Goal: Transaction & Acquisition: Subscribe to service/newsletter

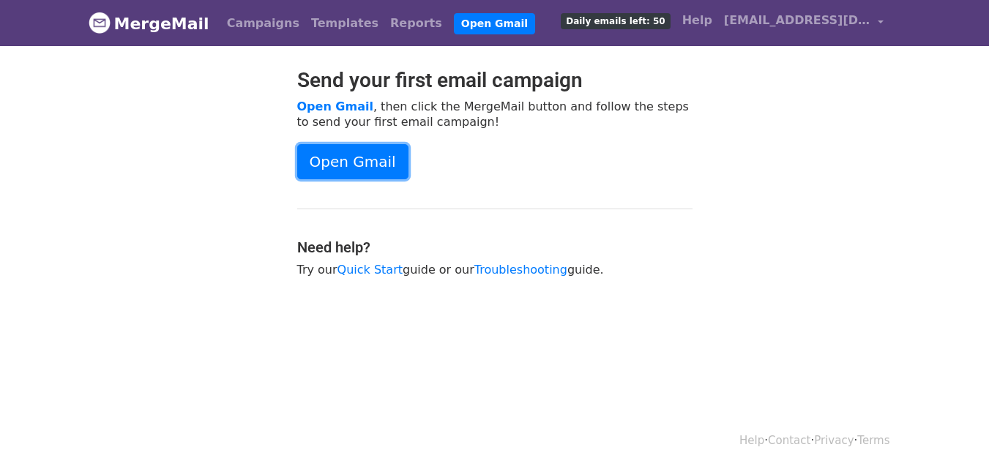
click at [359, 176] on link "Open Gmail" at bounding box center [352, 161] width 111 height 35
click at [663, 20] on span "Daily emails left: 50" at bounding box center [615, 21] width 109 height 16
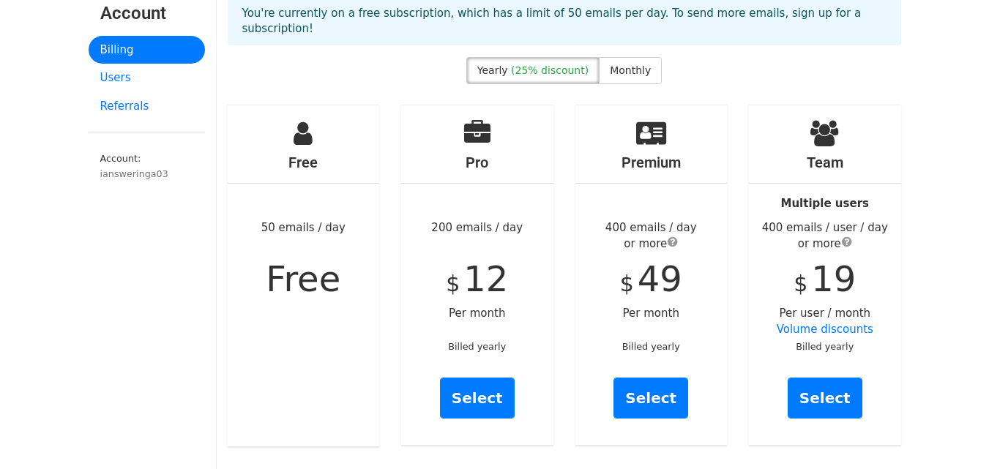
scroll to position [89, 0]
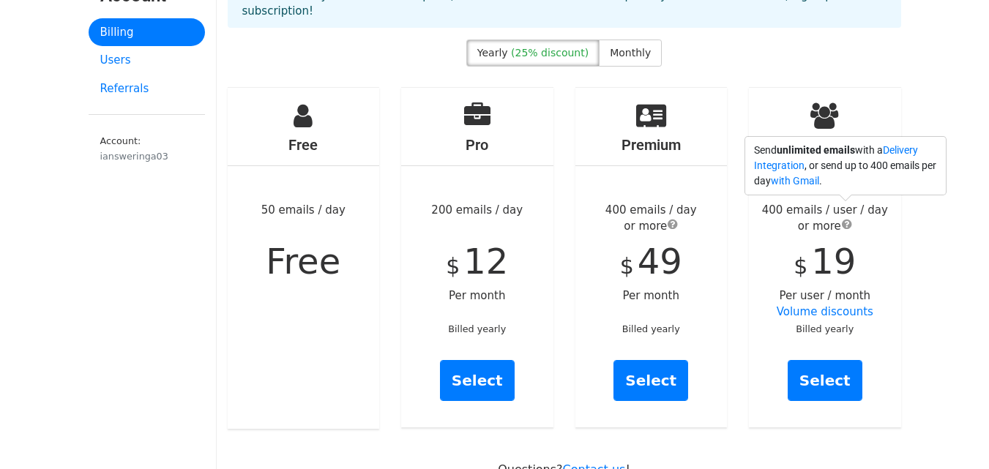
click at [845, 218] on span "submit" at bounding box center [847, 224] width 10 height 12
